Goal: Transaction & Acquisition: Subscribe to service/newsletter

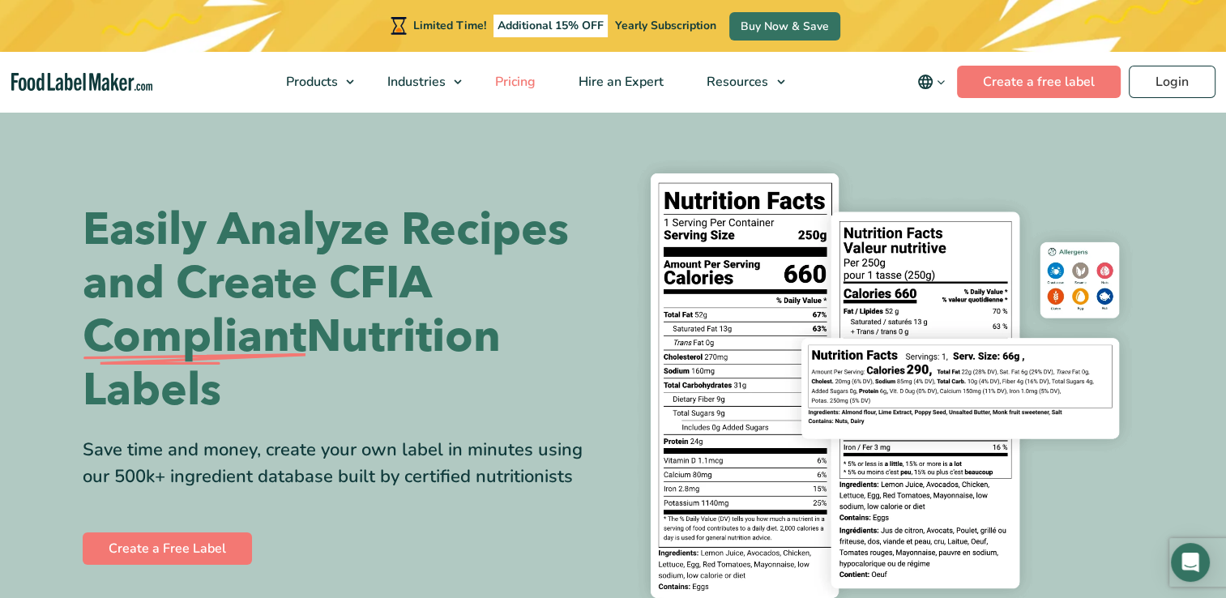
drag, startPoint x: 523, startPoint y: 90, endPoint x: 501, endPoint y: 107, distance: 28.4
drag, startPoint x: 501, startPoint y: 107, endPoint x: 522, endPoint y: 87, distance: 28.7
click at [522, 88] on span "Pricing" at bounding box center [513, 82] width 47 height 18
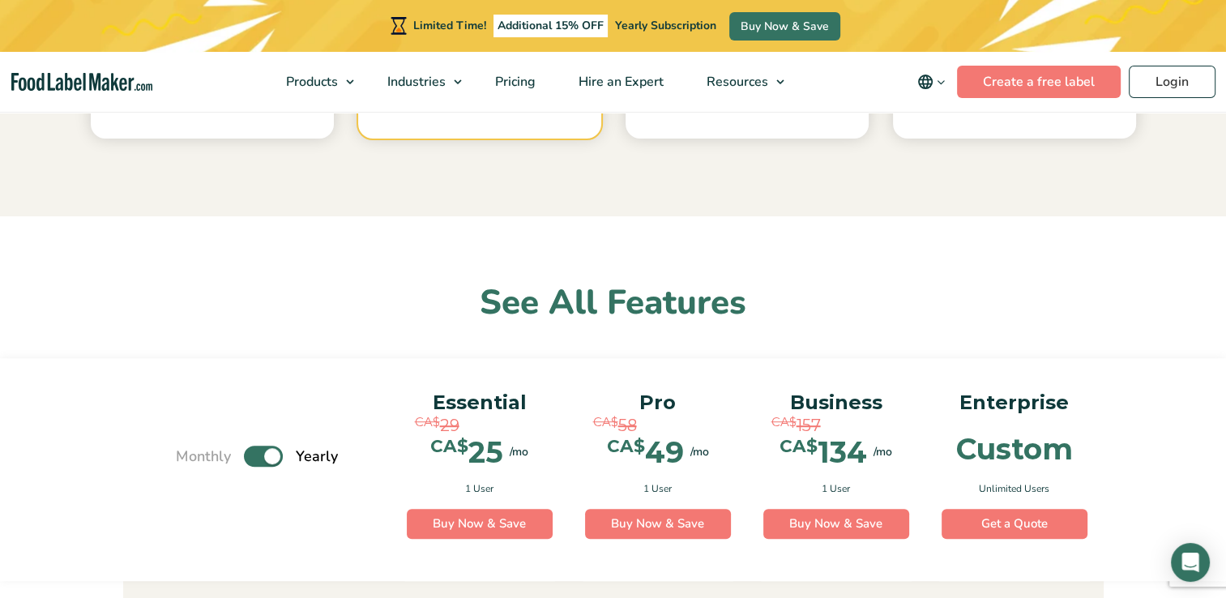
scroll to position [995, 0]
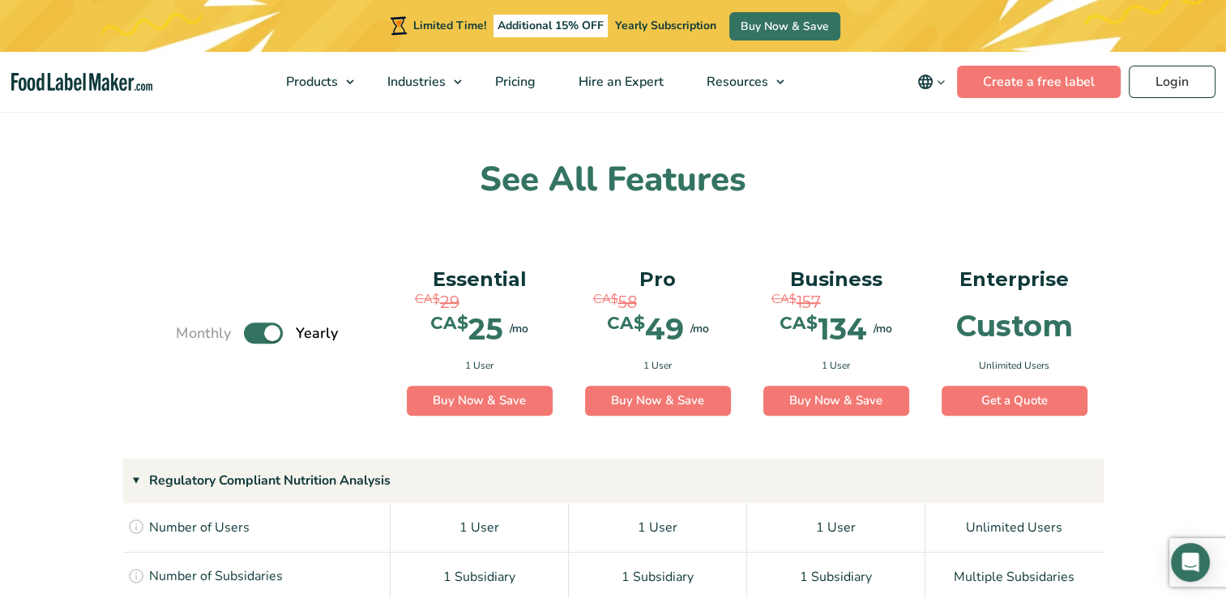
drag, startPoint x: 0, startPoint y: 0, endPoint x: 531, endPoint y: 253, distance: 588.4
click at [531, 253] on div "Essential CA$ 29 CA$ 25 /mo CA$ 49 /mo 1 User Buy Now & Save Buy Now" at bounding box center [480, 340] width 172 height 178
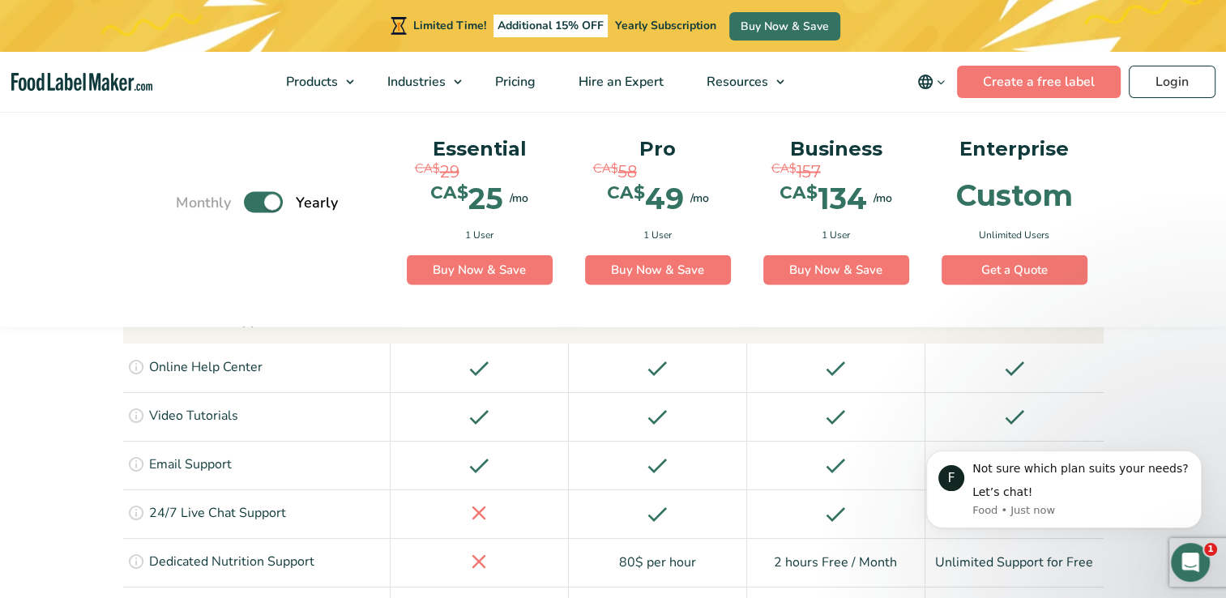
scroll to position [3036, 0]
